Goal: Information Seeking & Learning: Learn about a topic

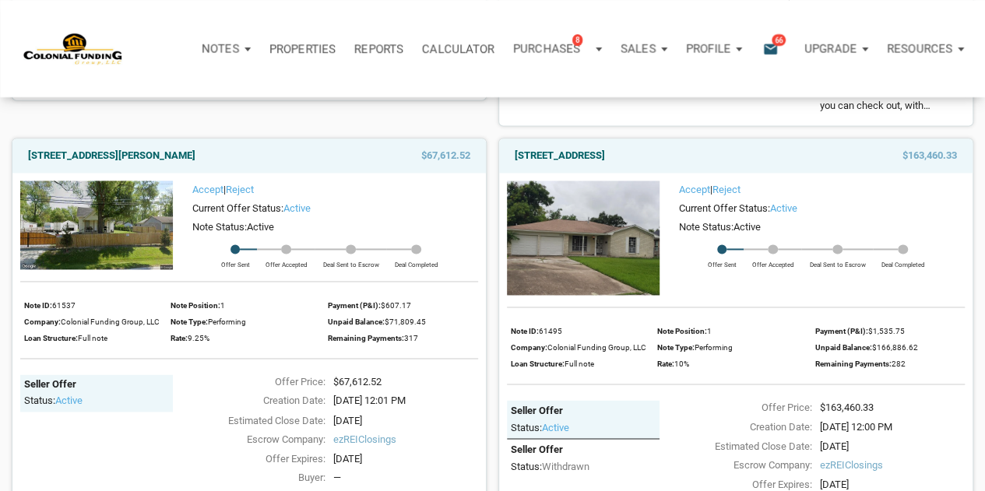
scroll to position [1062, 0]
drag, startPoint x: 28, startPoint y: 155, endPoint x: 238, endPoint y: 156, distance: 210.2
click at [238, 156] on div "[STREET_ADDRESS][PERSON_NAME]" at bounding box center [180, 156] width 321 height 19
copy link "[STREET_ADDRESS][PERSON_NAME]"
click at [279, 152] on div "[STREET_ADDRESS][PERSON_NAME]" at bounding box center [180, 156] width 321 height 19
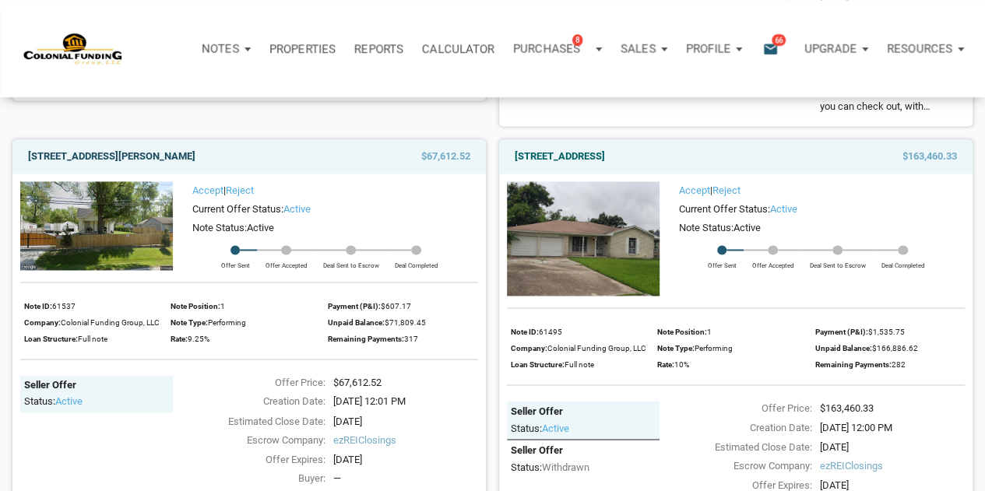
click at [176, 153] on link "[STREET_ADDRESS][PERSON_NAME]" at bounding box center [111, 156] width 167 height 19
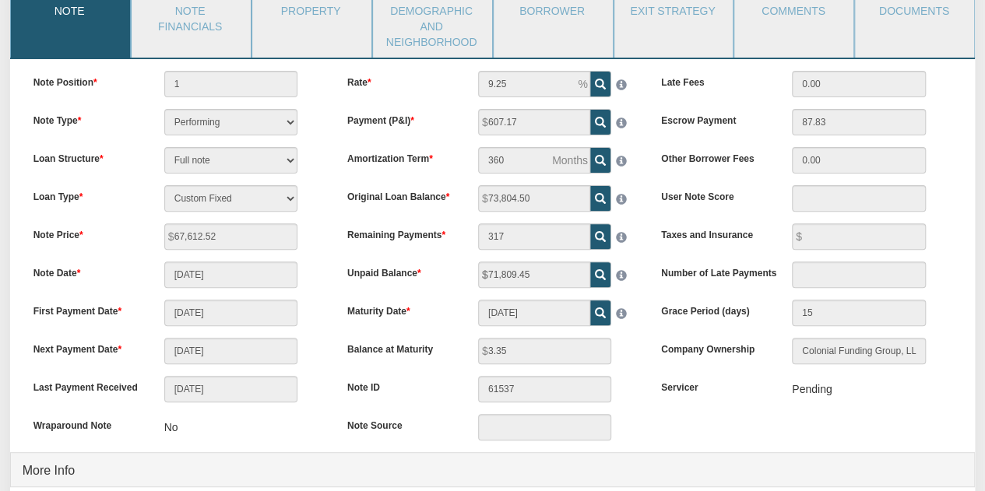
scroll to position [158, 0]
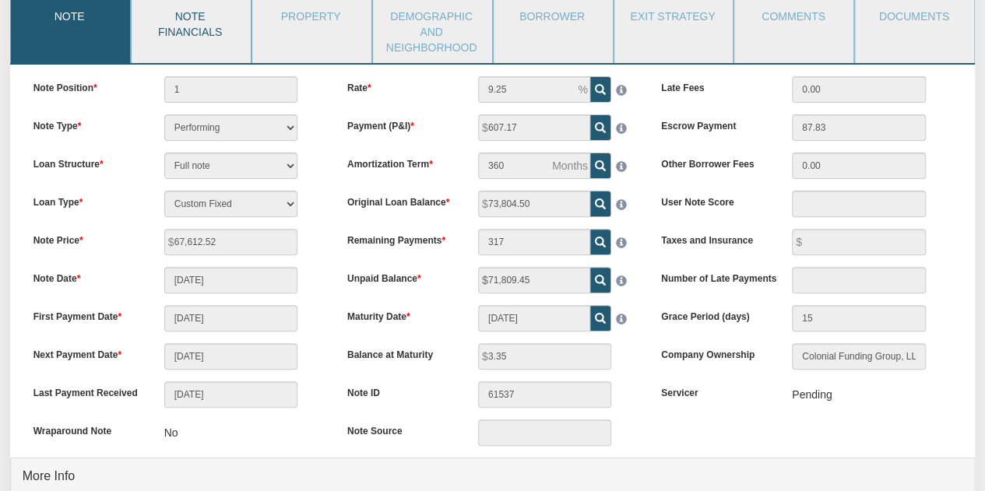
click at [184, 35] on link "Note Financials" at bounding box center [191, 22] width 118 height 51
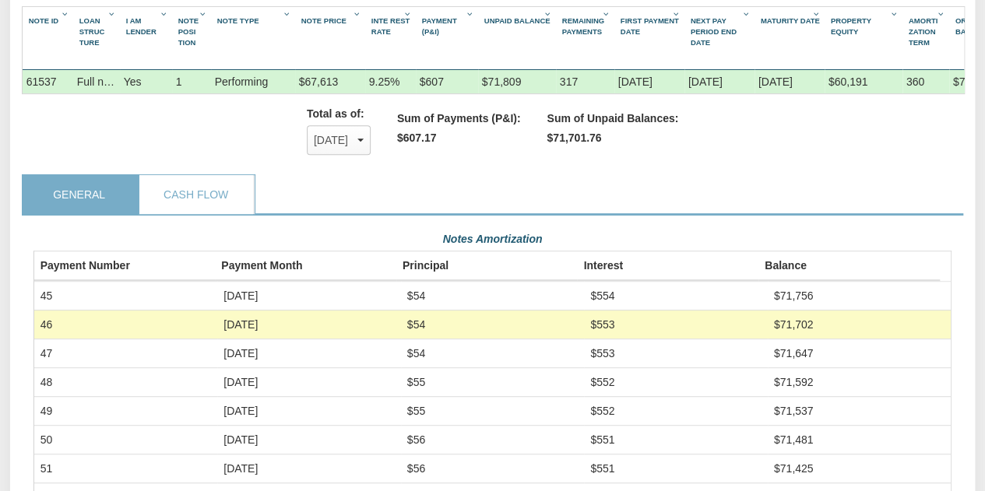
scroll to position [285, 0]
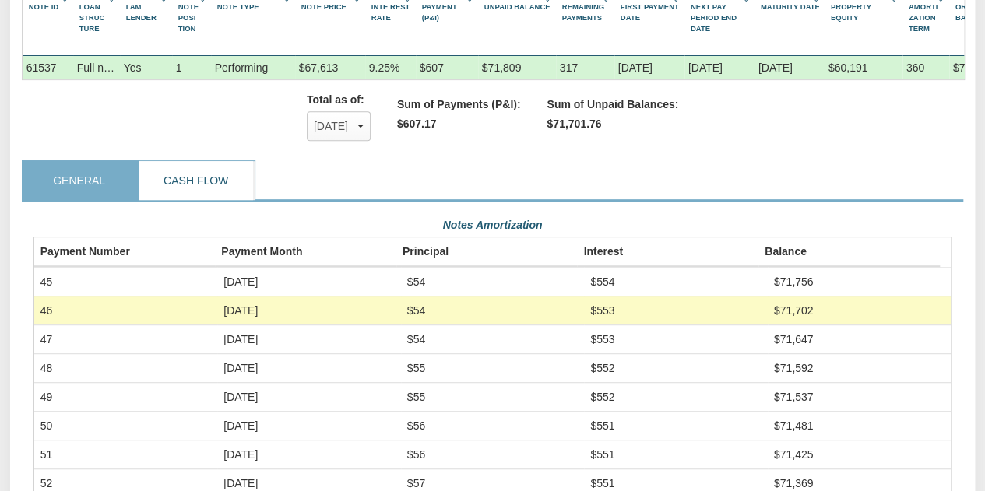
click at [196, 191] on link "Cash Flow" at bounding box center [196, 180] width 114 height 39
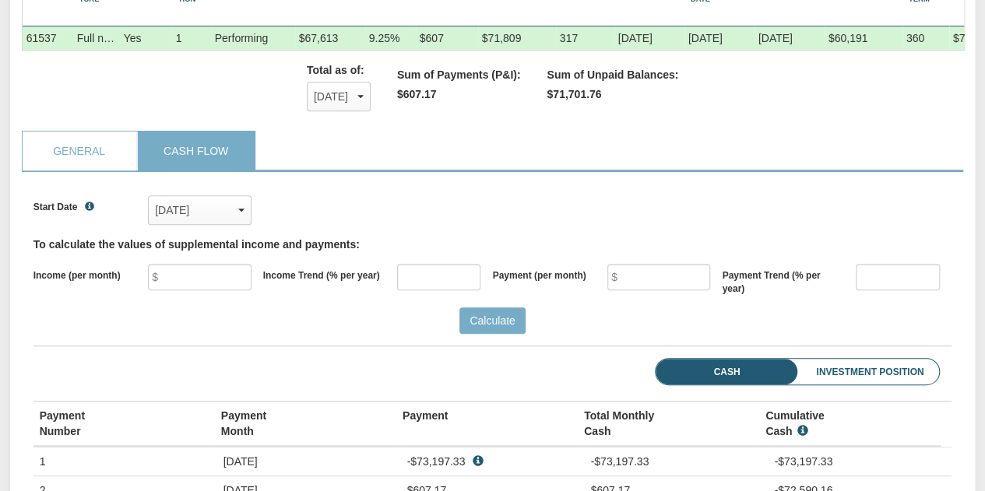
scroll to position [317, 0]
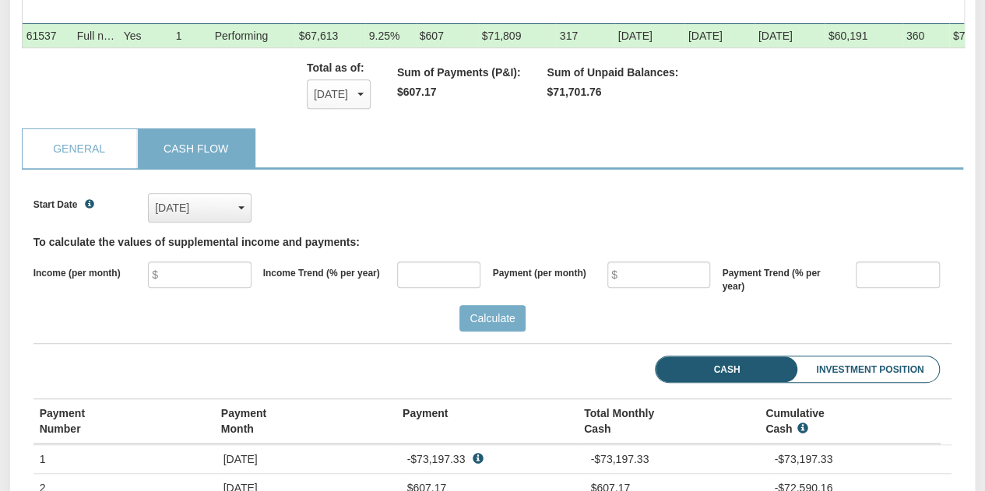
click at [241, 219] on div "Dec, 2021" at bounding box center [199, 207] width 89 height 23
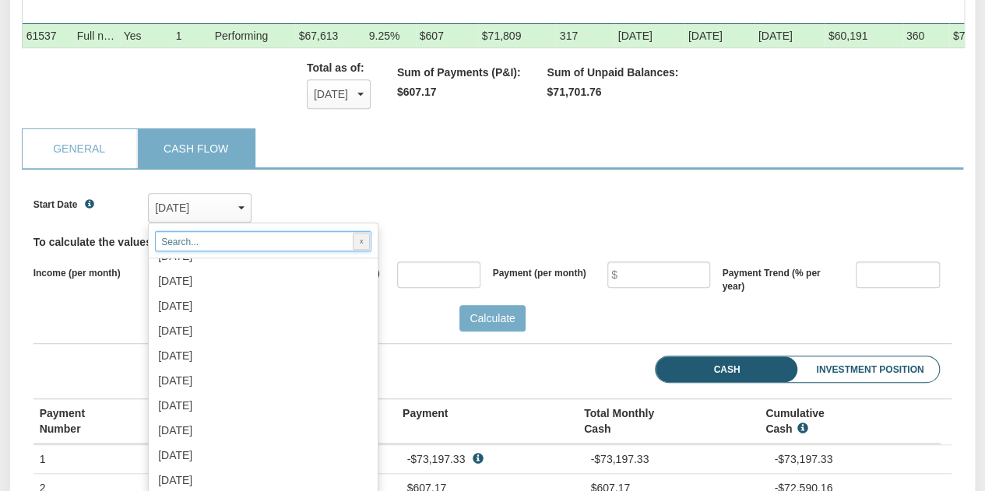
scroll to position [1017, 0]
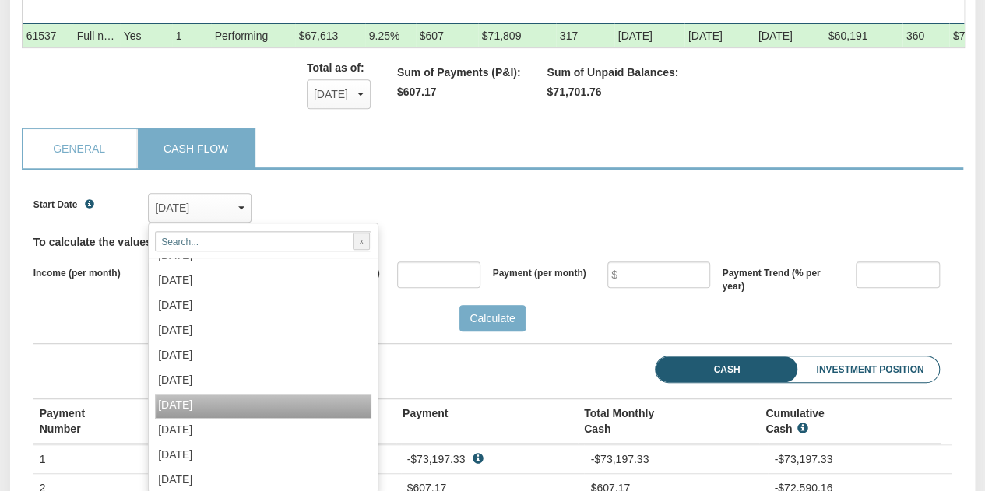
click at [192, 411] on span "Oct, 2025" at bounding box center [175, 405] width 34 height 12
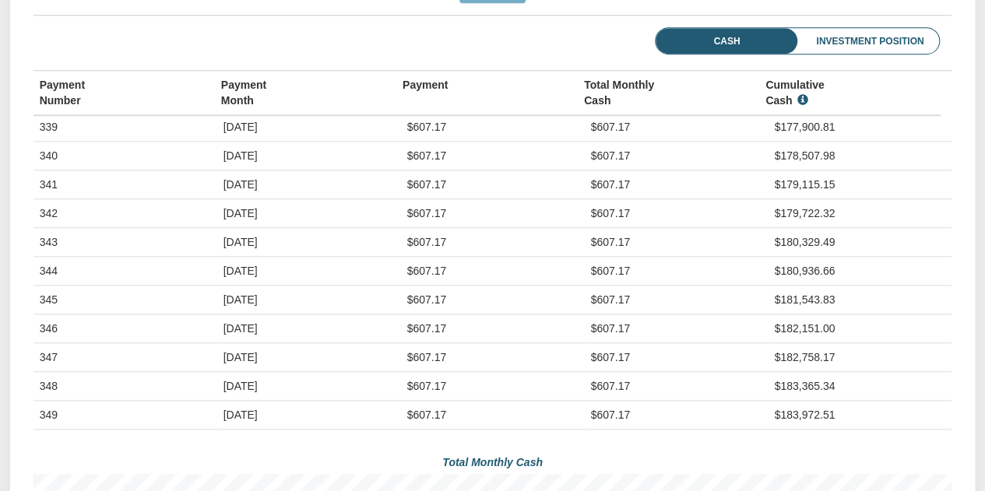
scroll to position [8410, 0]
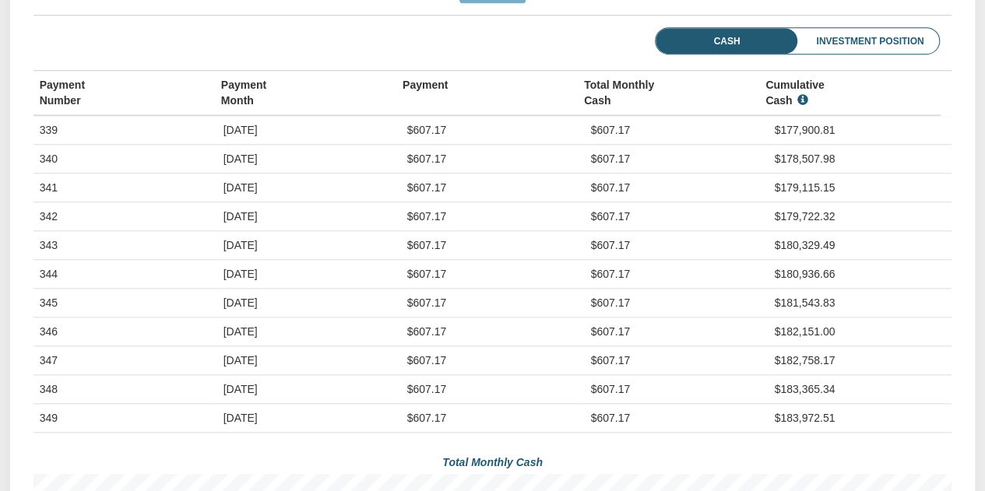
click at [856, 49] on li "Investment Position" at bounding box center [848, 41] width 181 height 26
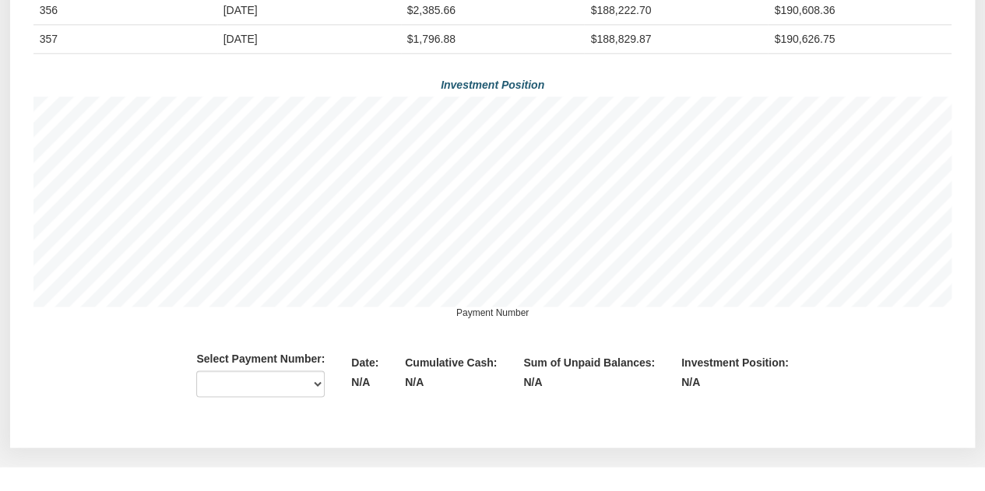
scroll to position [1033, 0]
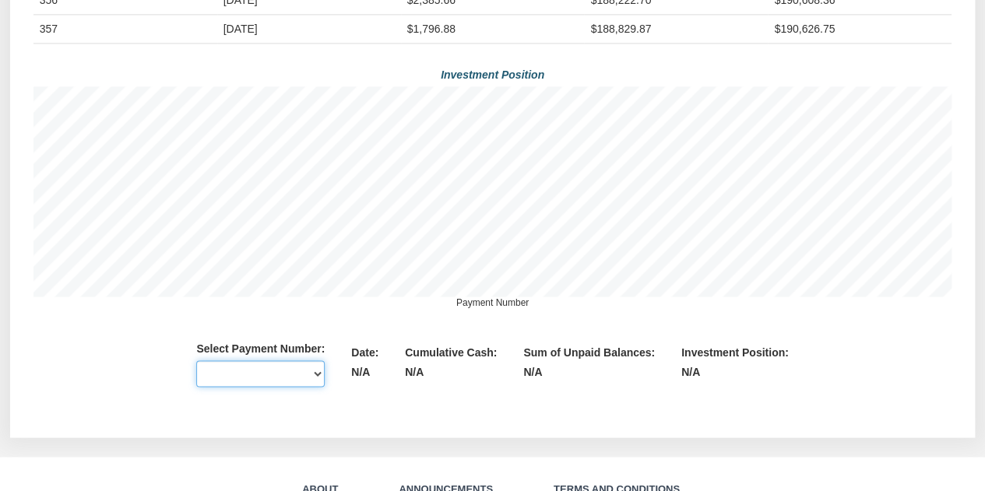
click at [306, 382] on select "1 2 3 4 5 6 7 8 9 10 11 12 13 14 15 16 17 18 19 20 21 22 23 24 25 26 27 28 29 3…" at bounding box center [260, 373] width 128 height 26
select select "number:60"
click at [196, 370] on select "1 2 3 4 5 6 7 8 9 10 11 12 13 14 15 16 17 18 19 20 21 22 23 24 25 26 27 28 29 3…" at bounding box center [260, 373] width 128 height 26
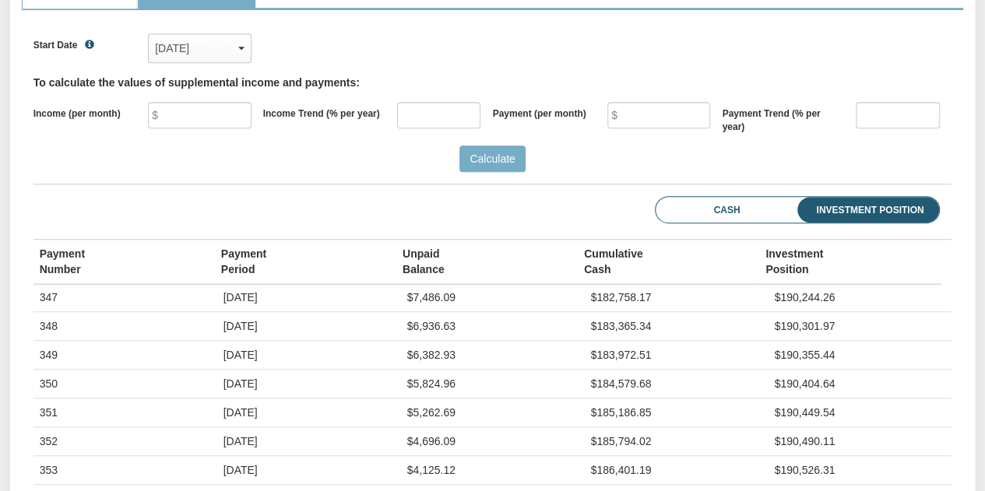
scroll to position [0, 0]
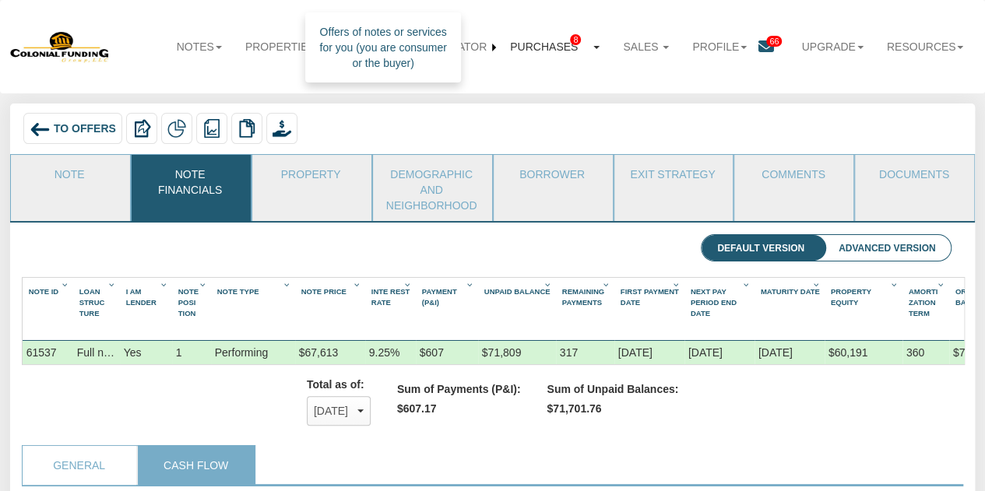
click at [543, 42] on link "Purchases 8" at bounding box center [554, 47] width 113 height 35
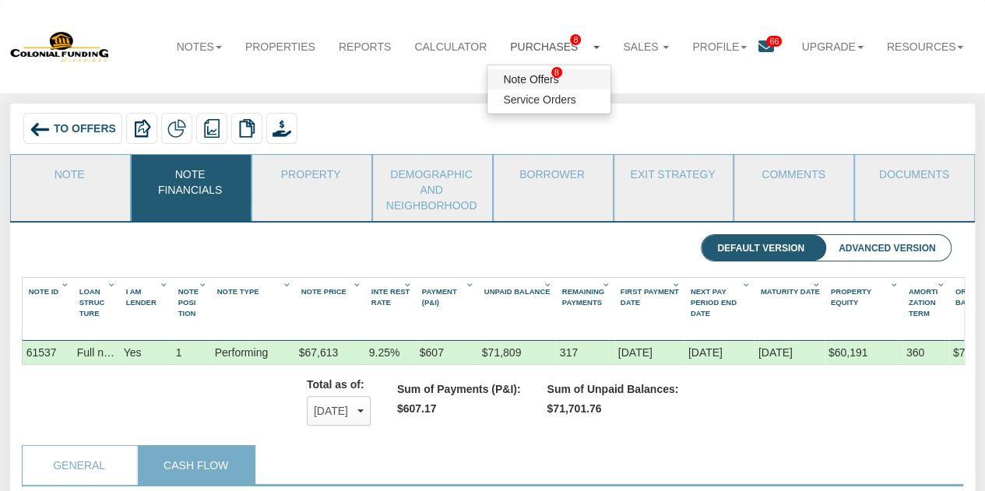
click at [526, 74] on link "Note Offers 8" at bounding box center [548, 79] width 123 height 20
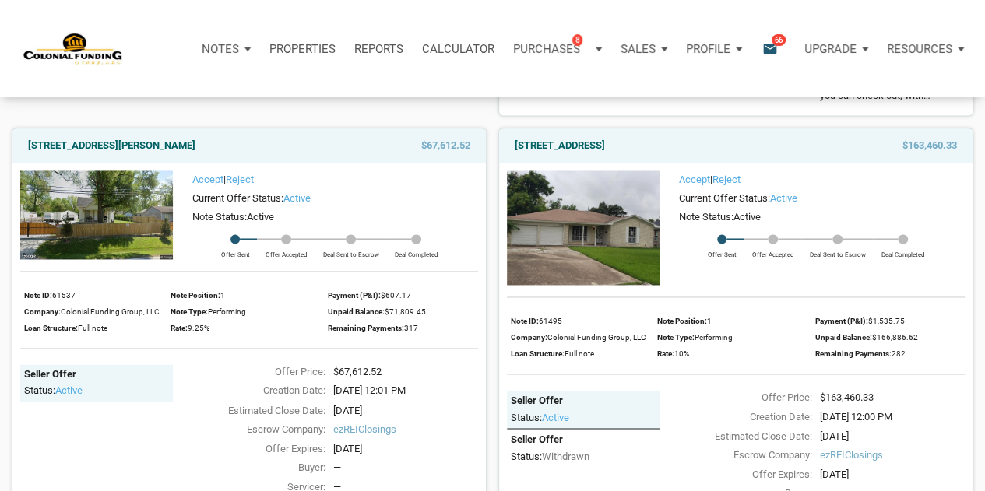
scroll to position [1073, 0]
